Goal: Find specific page/section: Find specific page/section

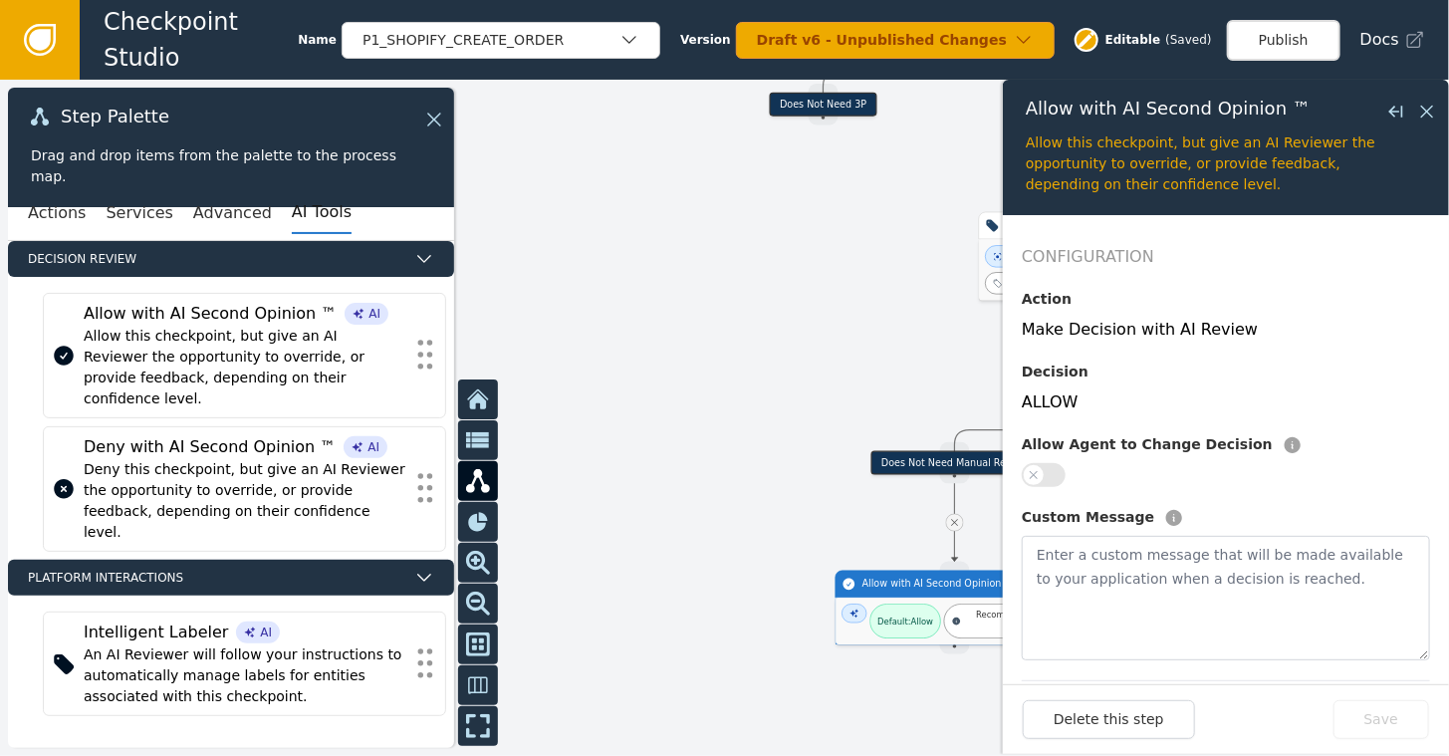
scroll to position [199, 0]
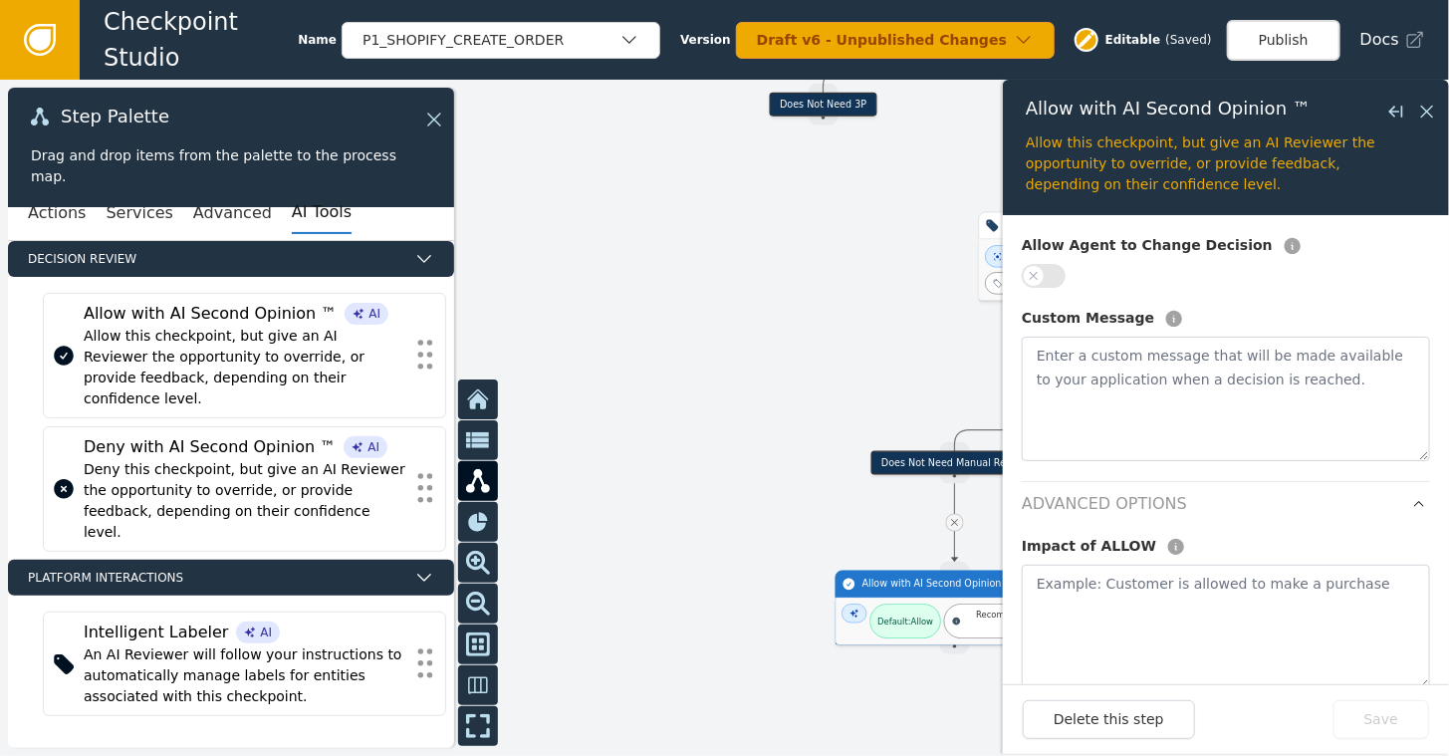
click at [58, 34] on link at bounding box center [40, 40] width 80 height 80
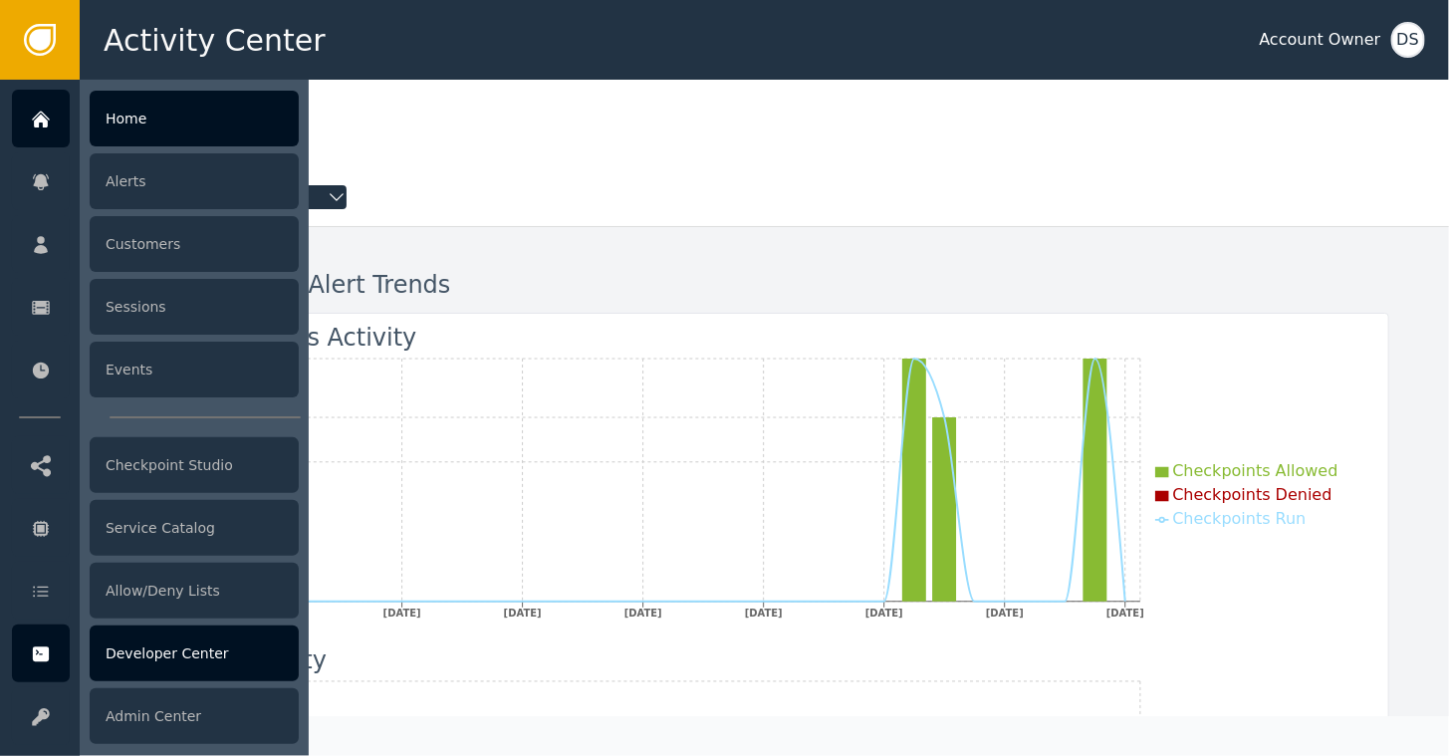
click at [171, 655] on div "Developer Center" at bounding box center [194, 654] width 209 height 56
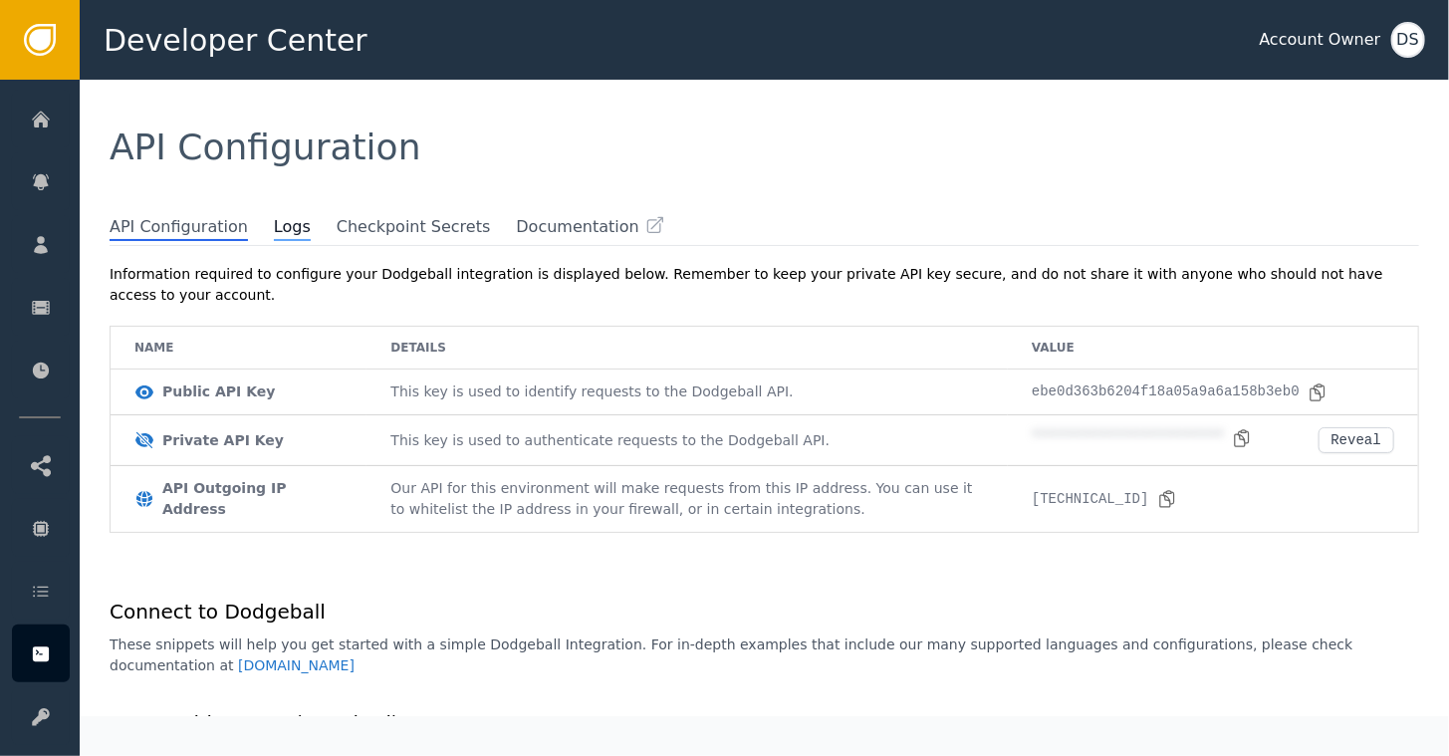
click at [274, 220] on span "Logs" at bounding box center [292, 228] width 37 height 26
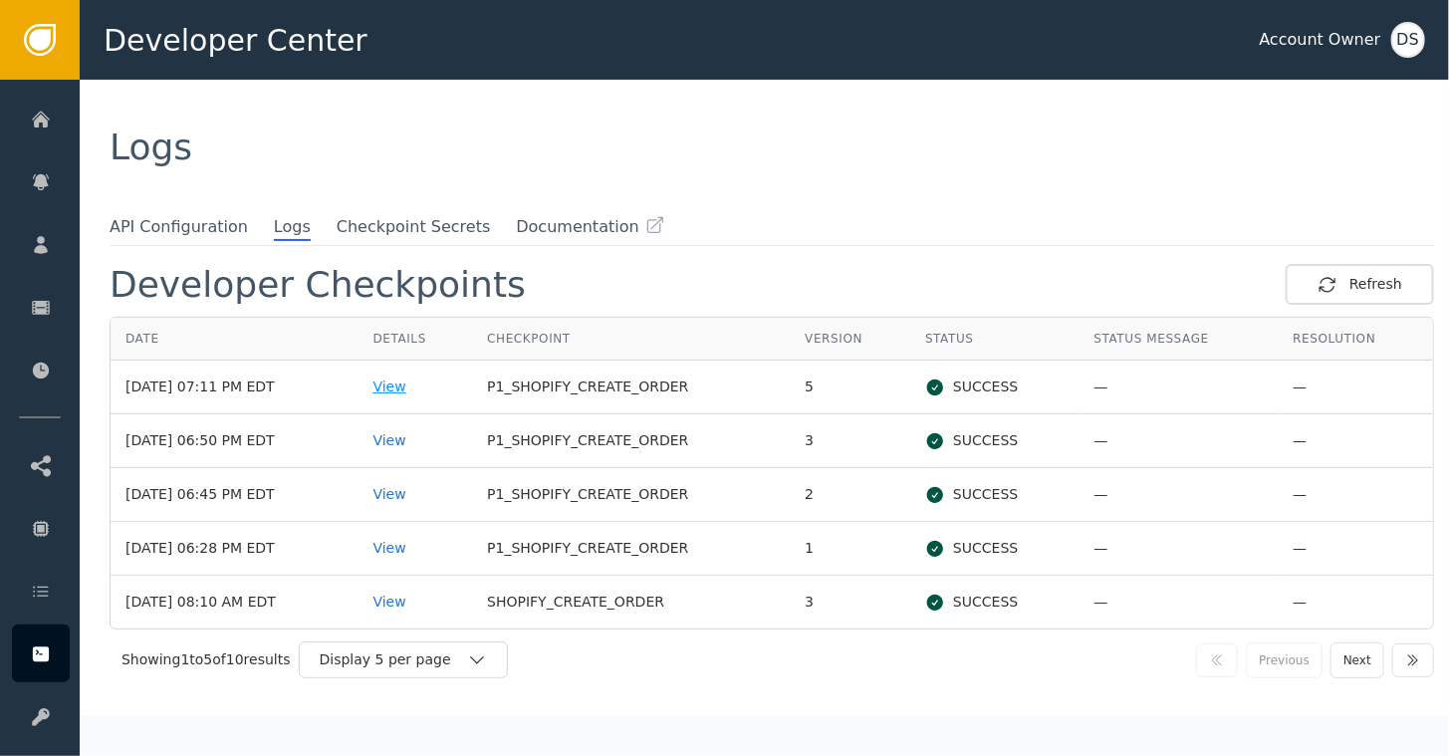
click at [422, 388] on div "View" at bounding box center [416, 387] width 85 height 21
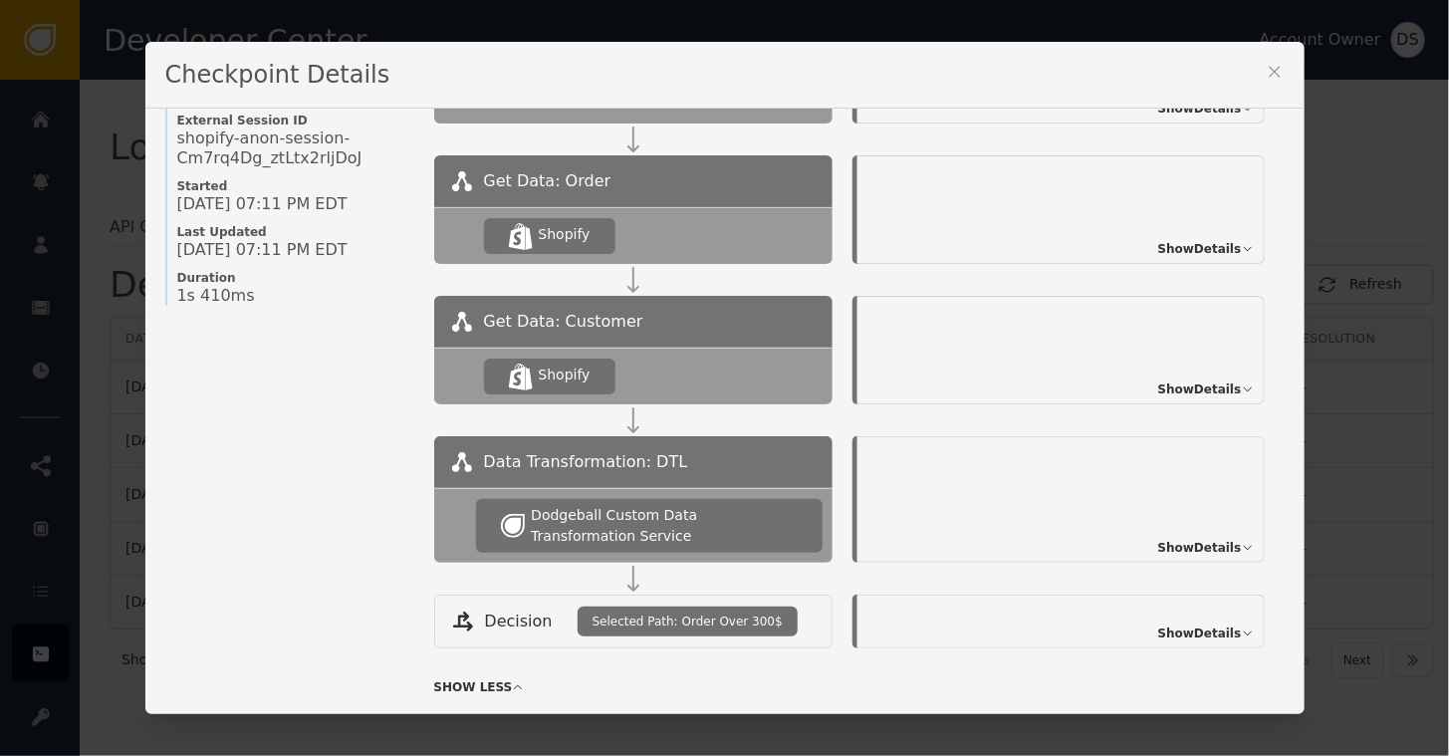
scroll to position [215, 0]
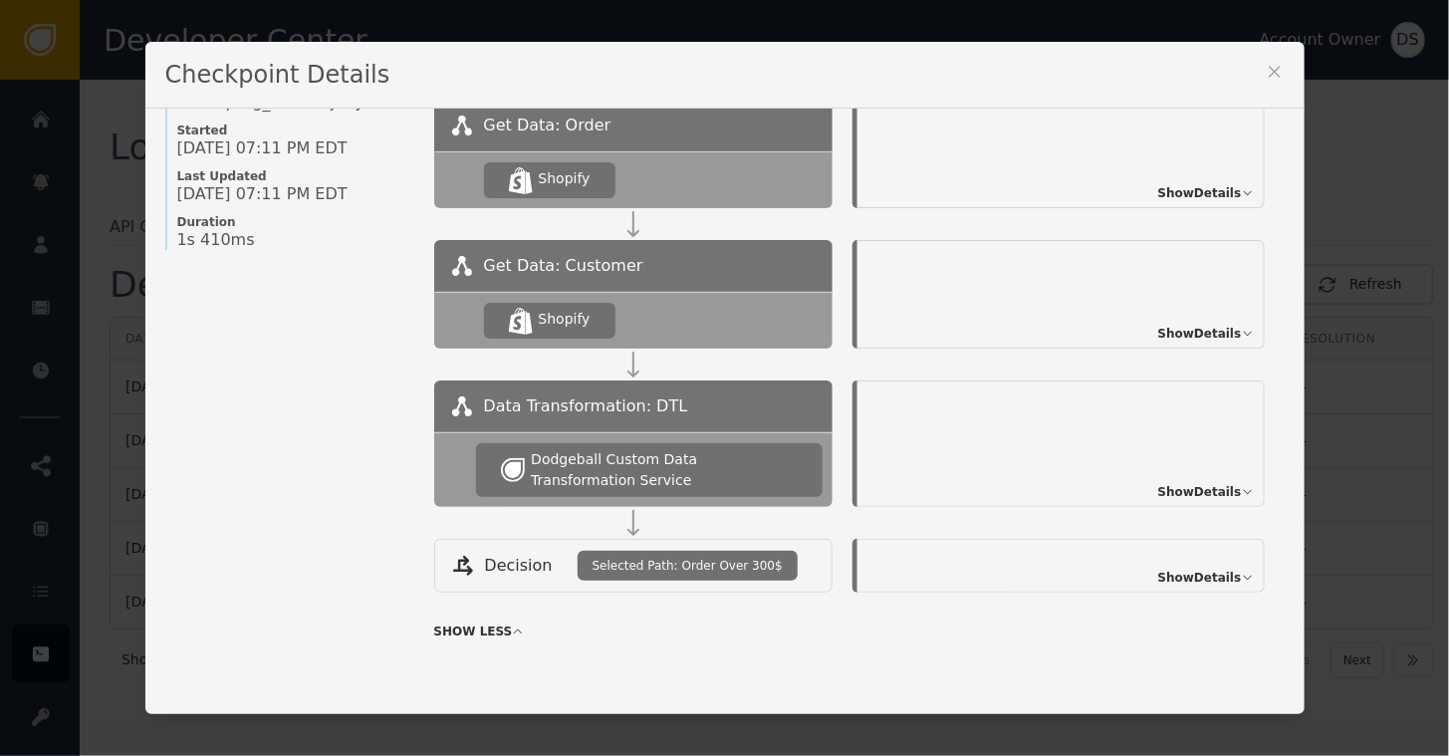
click at [1160, 483] on span "Show Details" at bounding box center [1200, 492] width 84 height 18
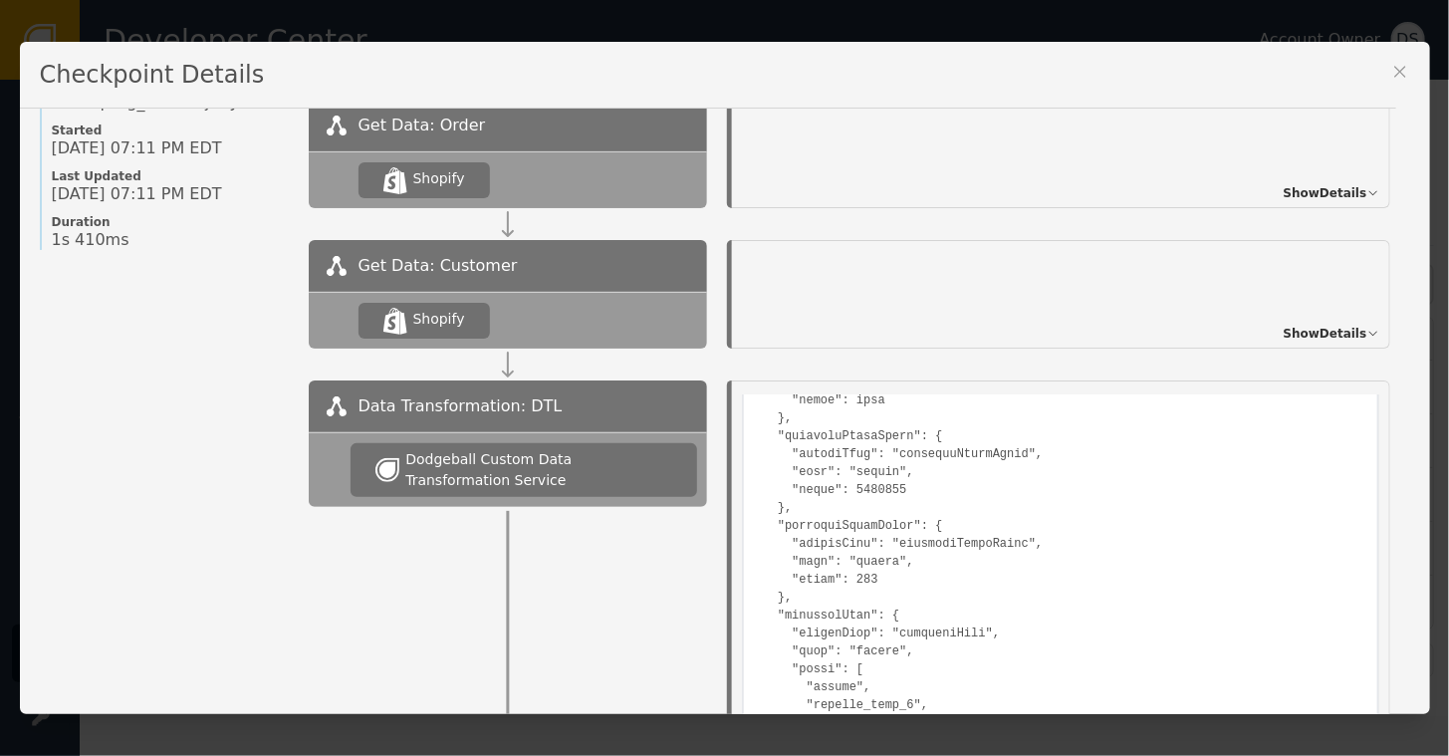
scroll to position [797, 0]
